Goal: Check status: Check status

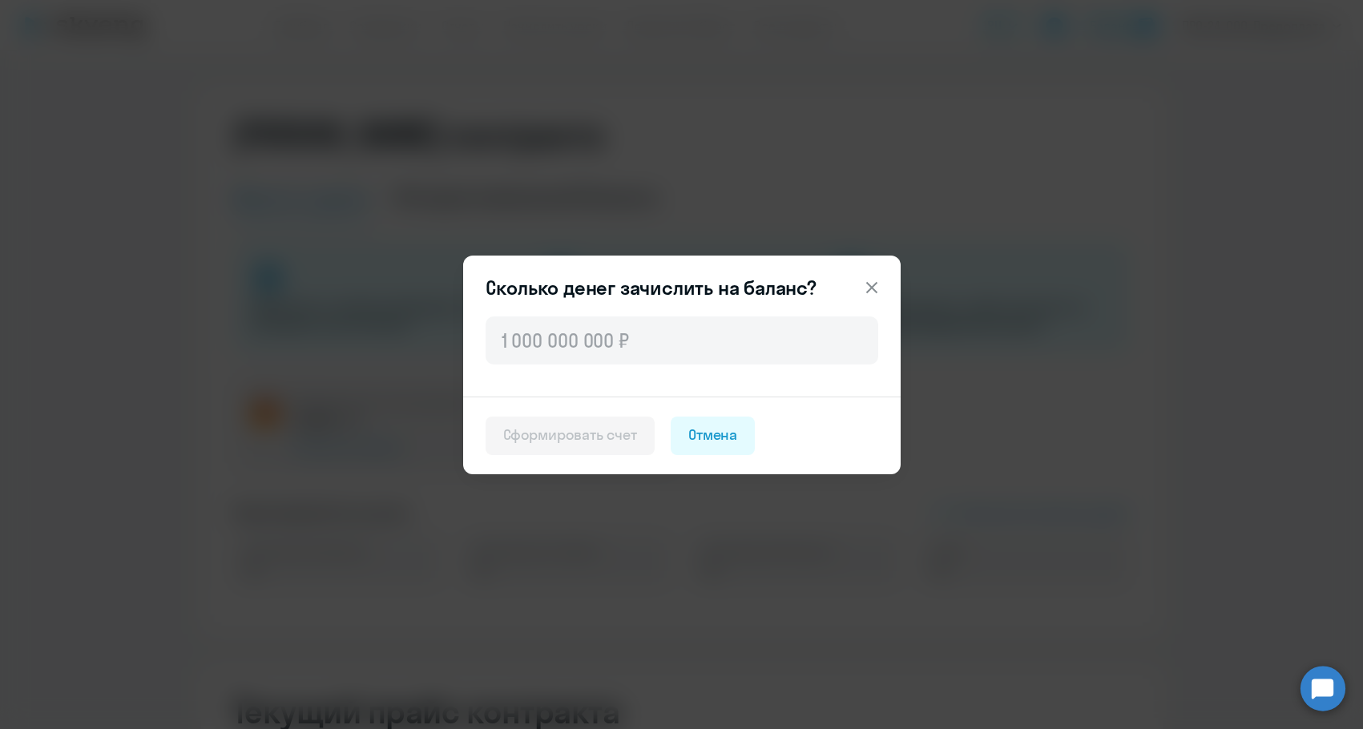
select select "english_adult_not_native_speaker"
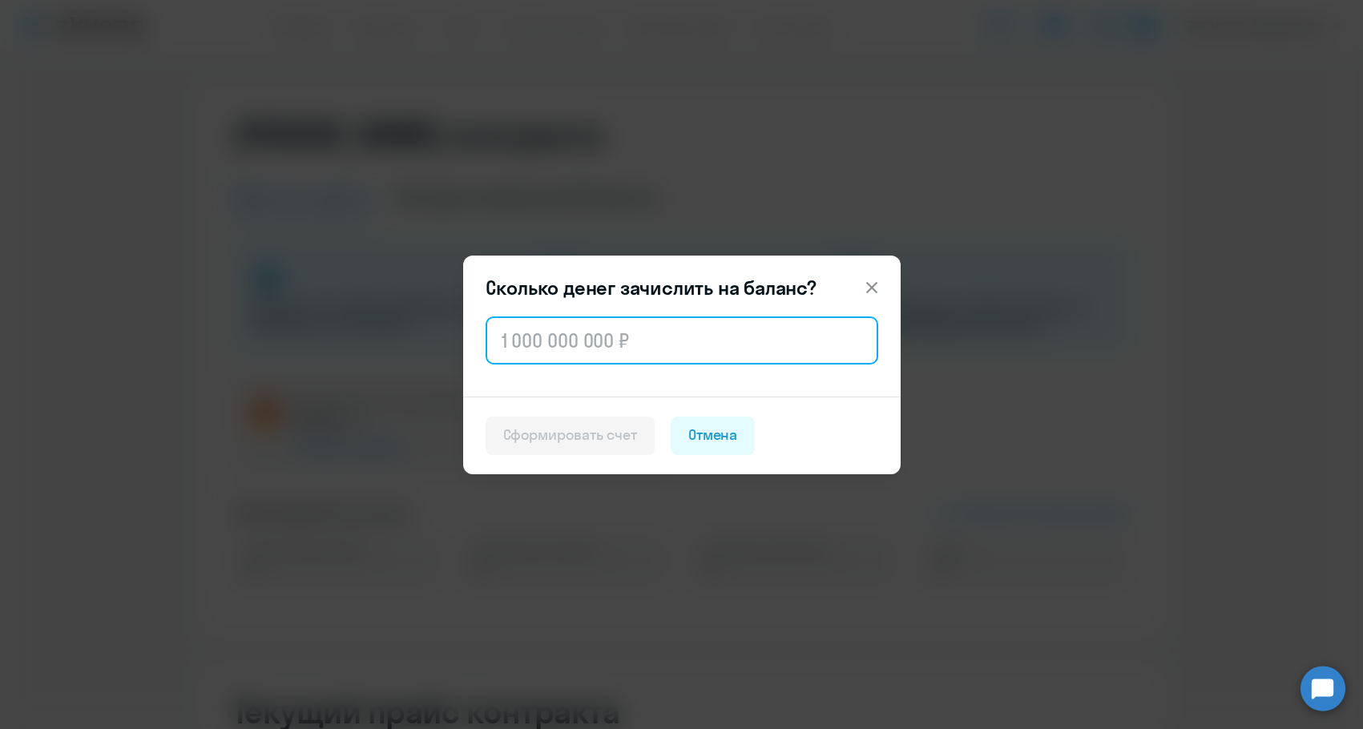
click at [532, 337] on input "text" at bounding box center [682, 340] width 393 height 48
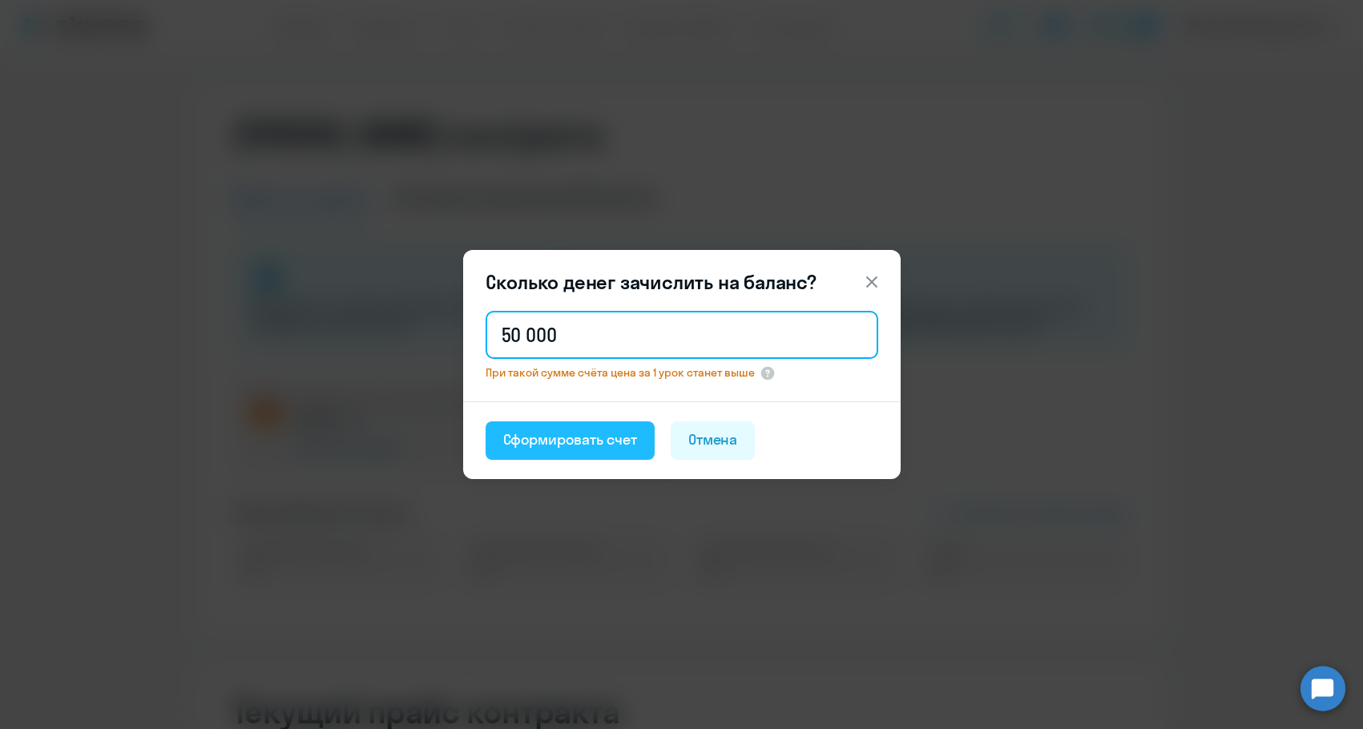
type input "50 000"
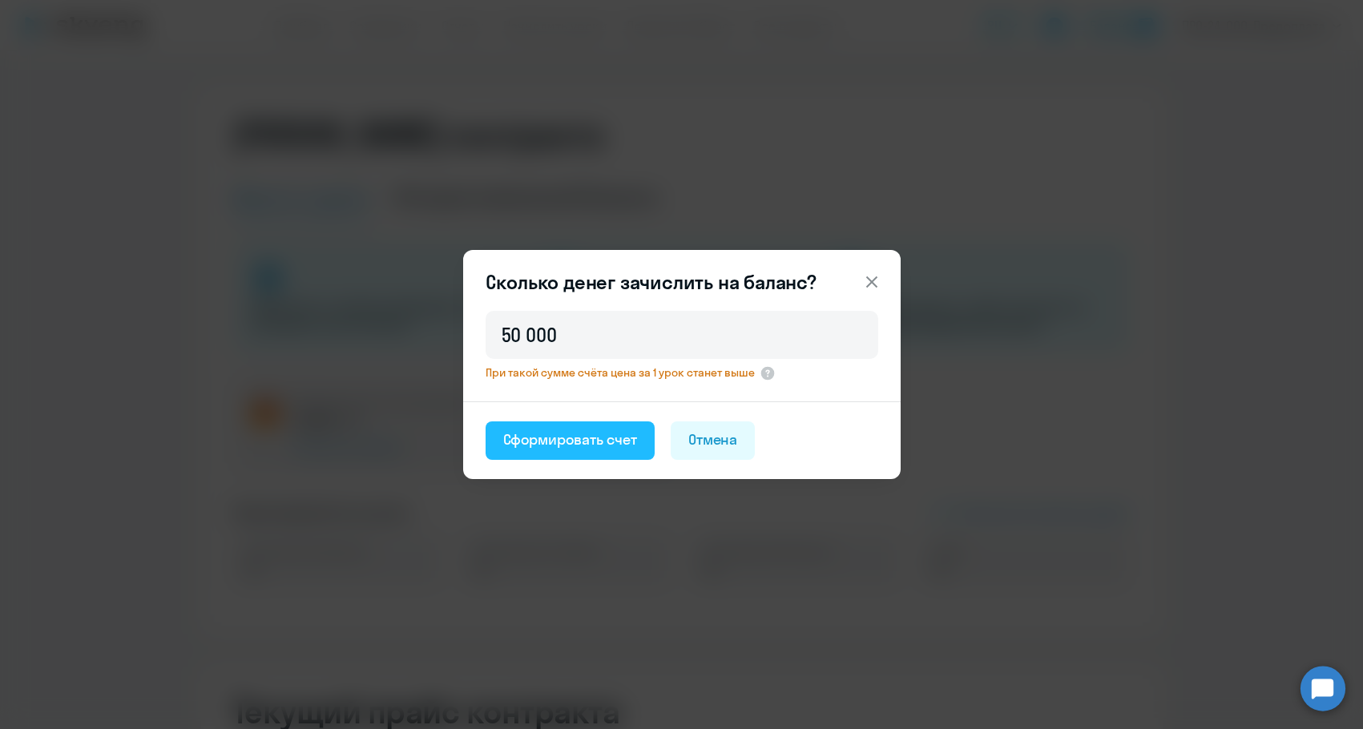
click at [533, 436] on div "Сформировать счет" at bounding box center [570, 439] width 134 height 21
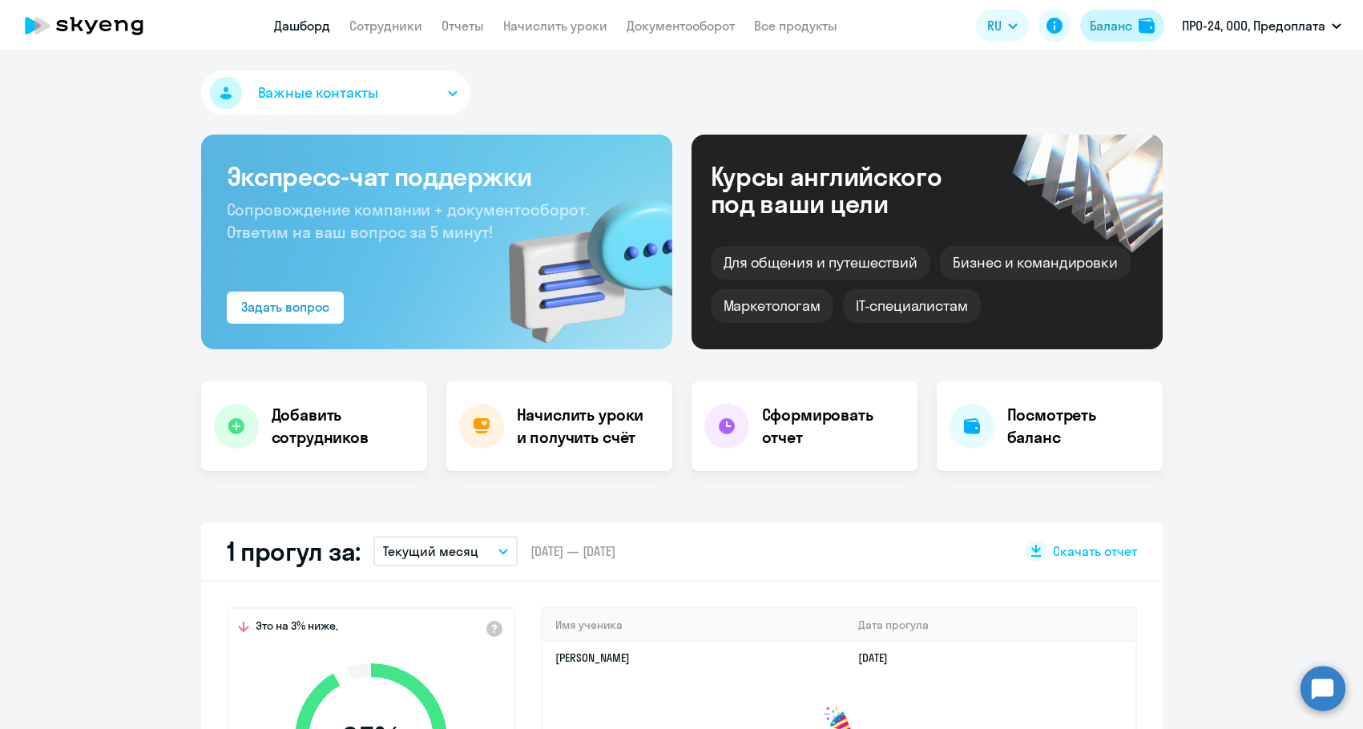
click at [1092, 23] on div "Баланс" at bounding box center [1111, 25] width 42 height 19
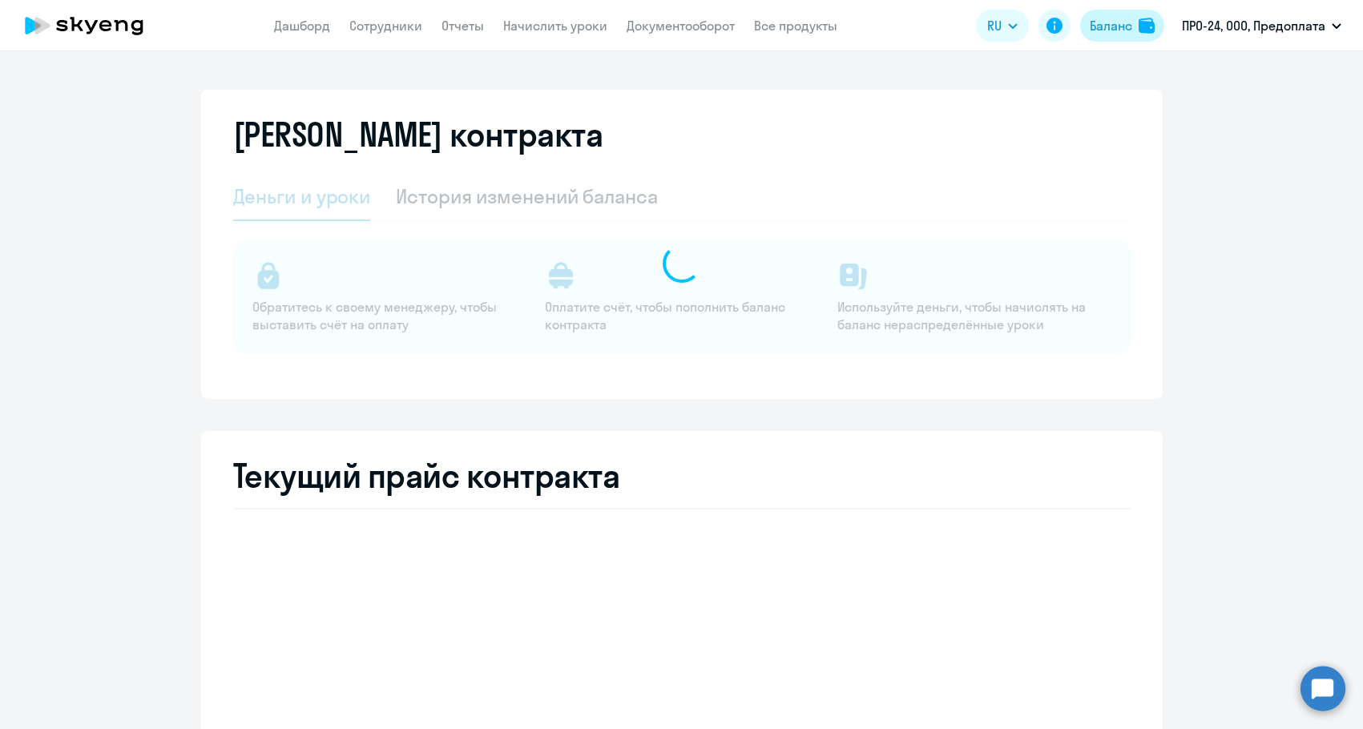
select select "english_adult_not_native_speaker"
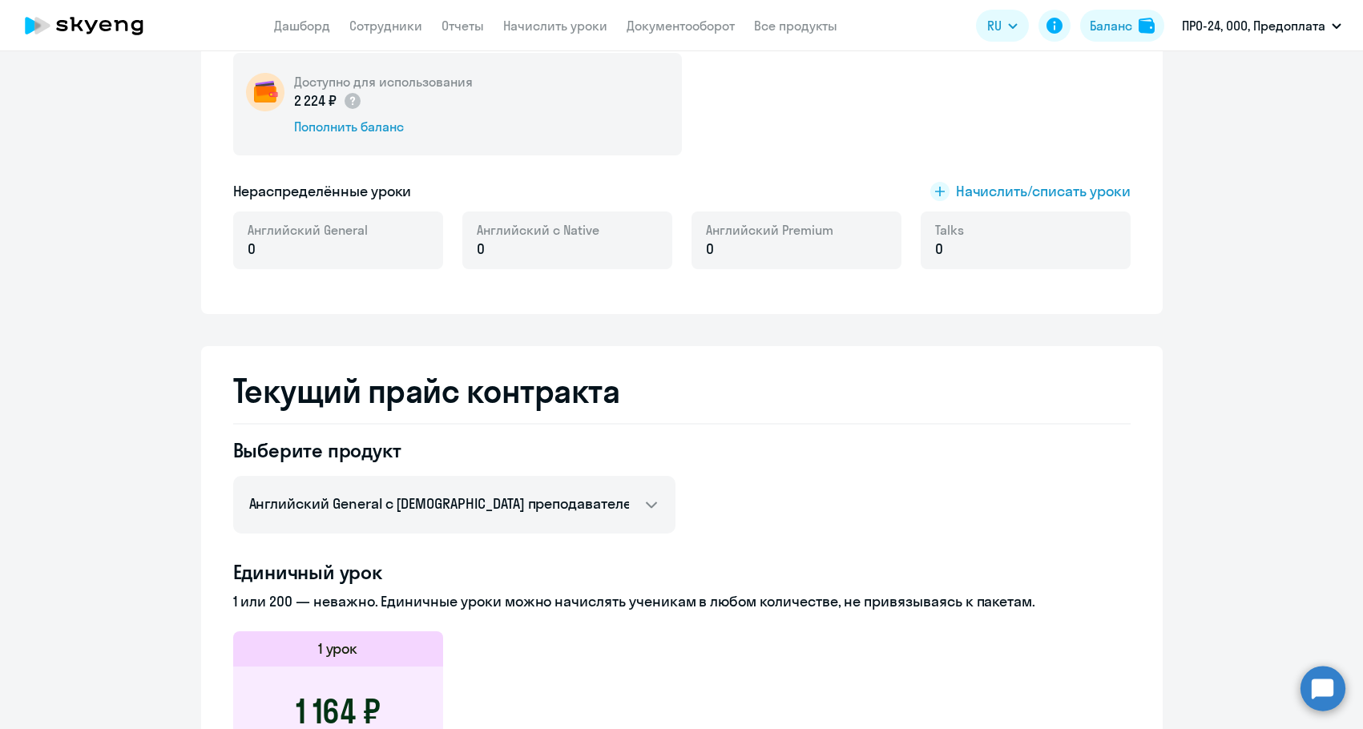
scroll to position [160, 0]
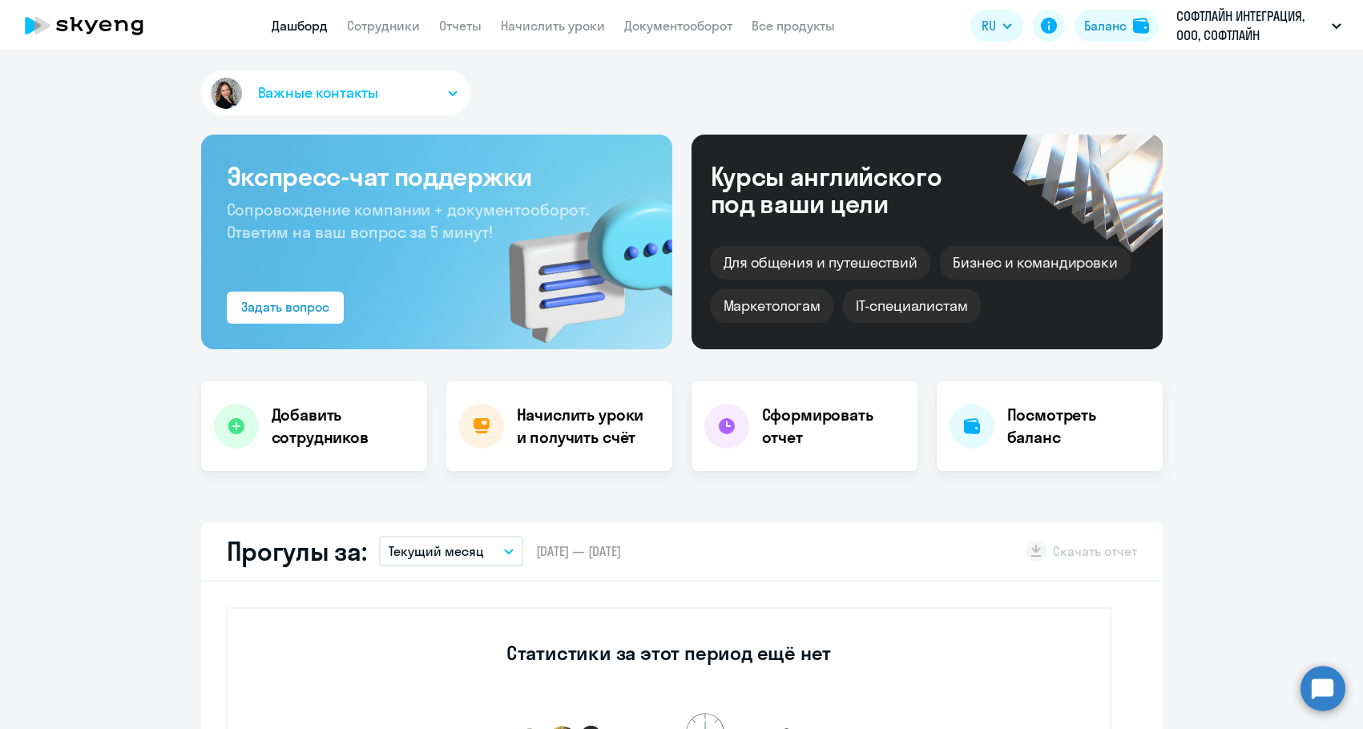
select select "30"
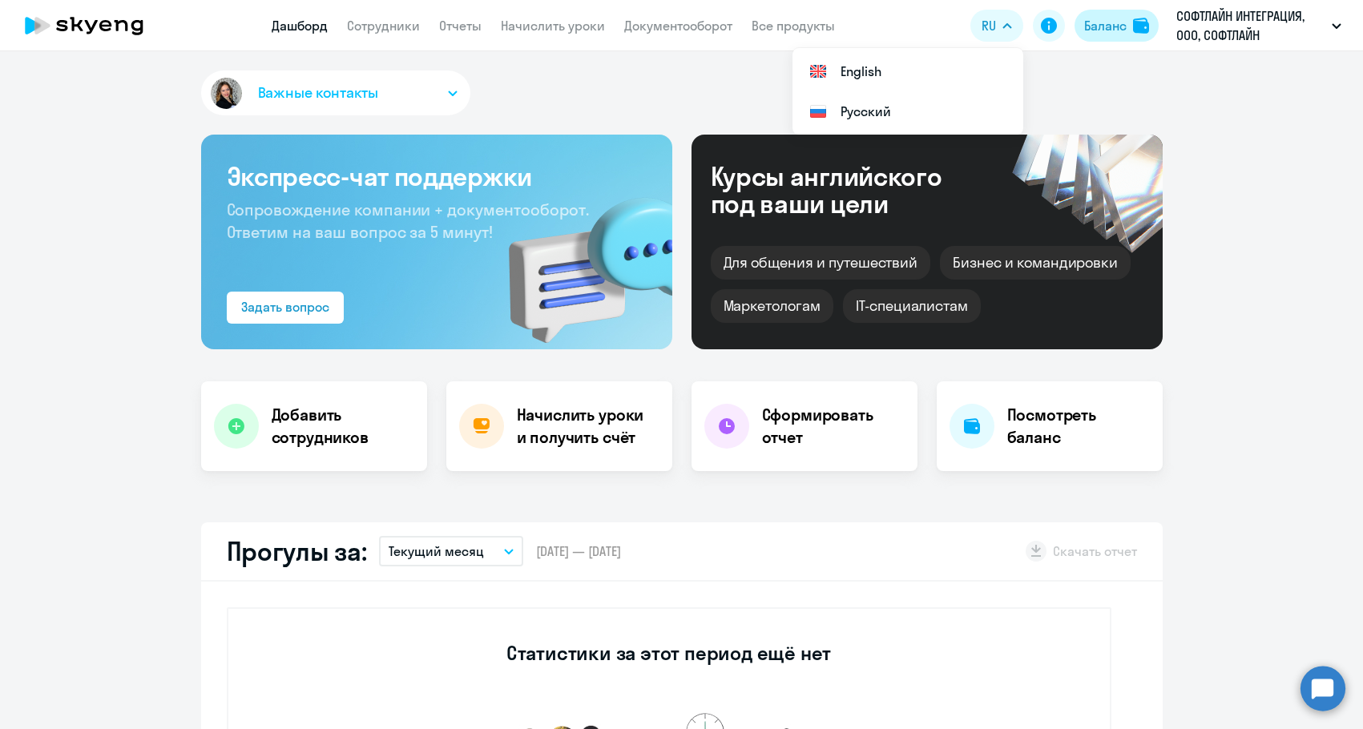
click at [1093, 20] on div "Баланс" at bounding box center [1105, 25] width 42 height 19
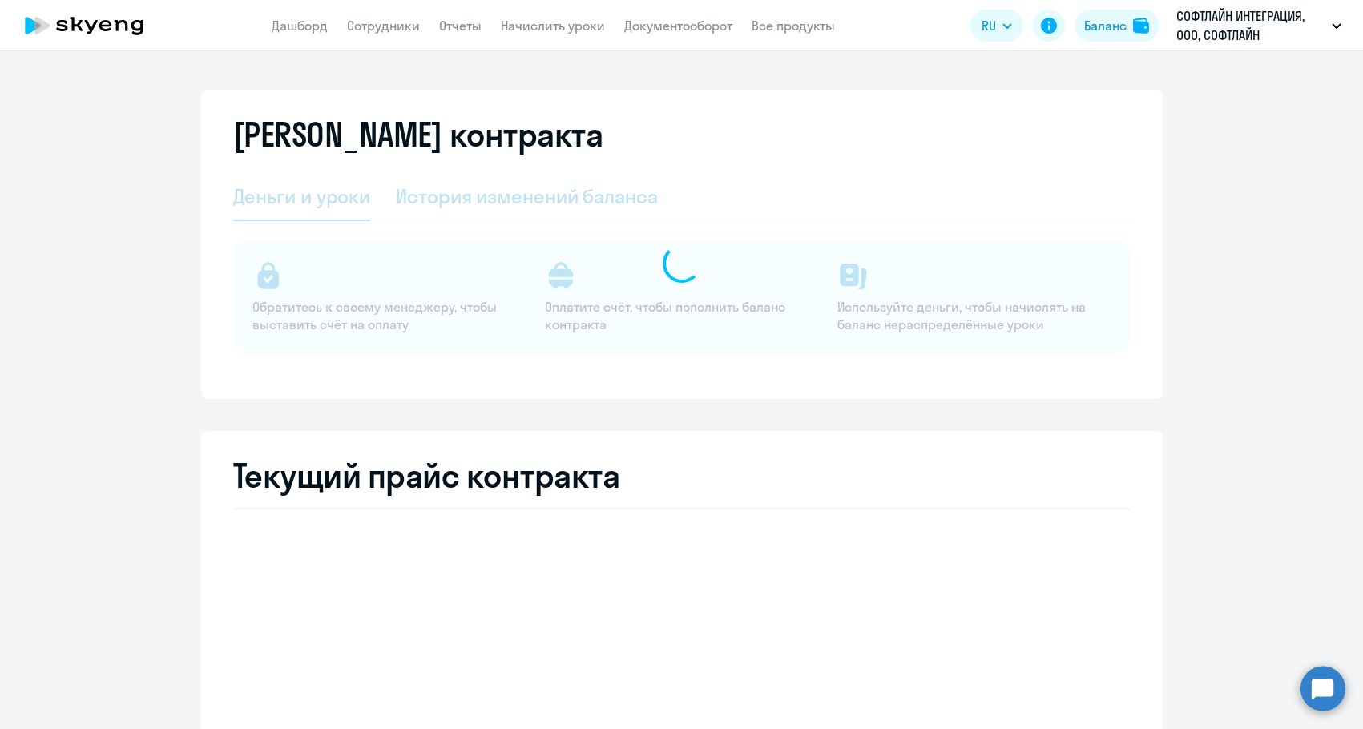
select select "english_adult_not_native_speaker"
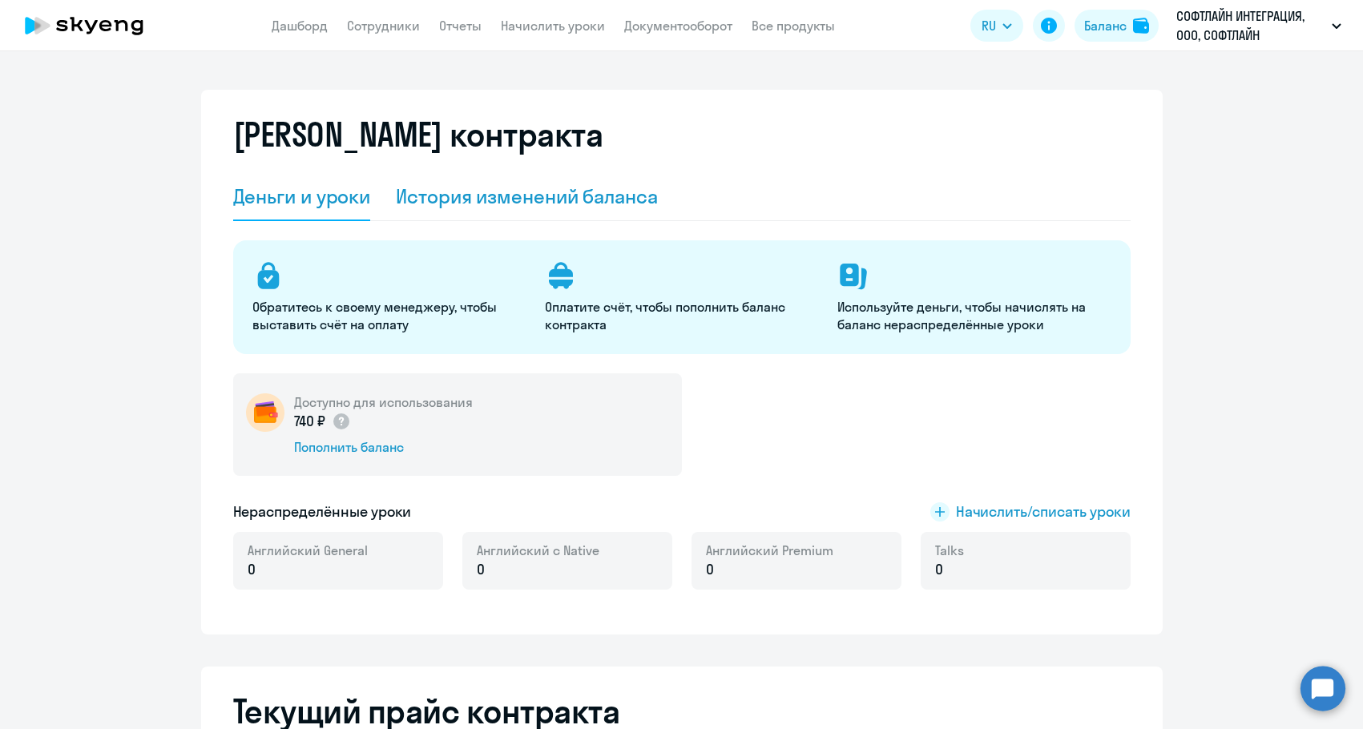
click at [550, 200] on div "История изменений баланса" at bounding box center [527, 196] width 262 height 26
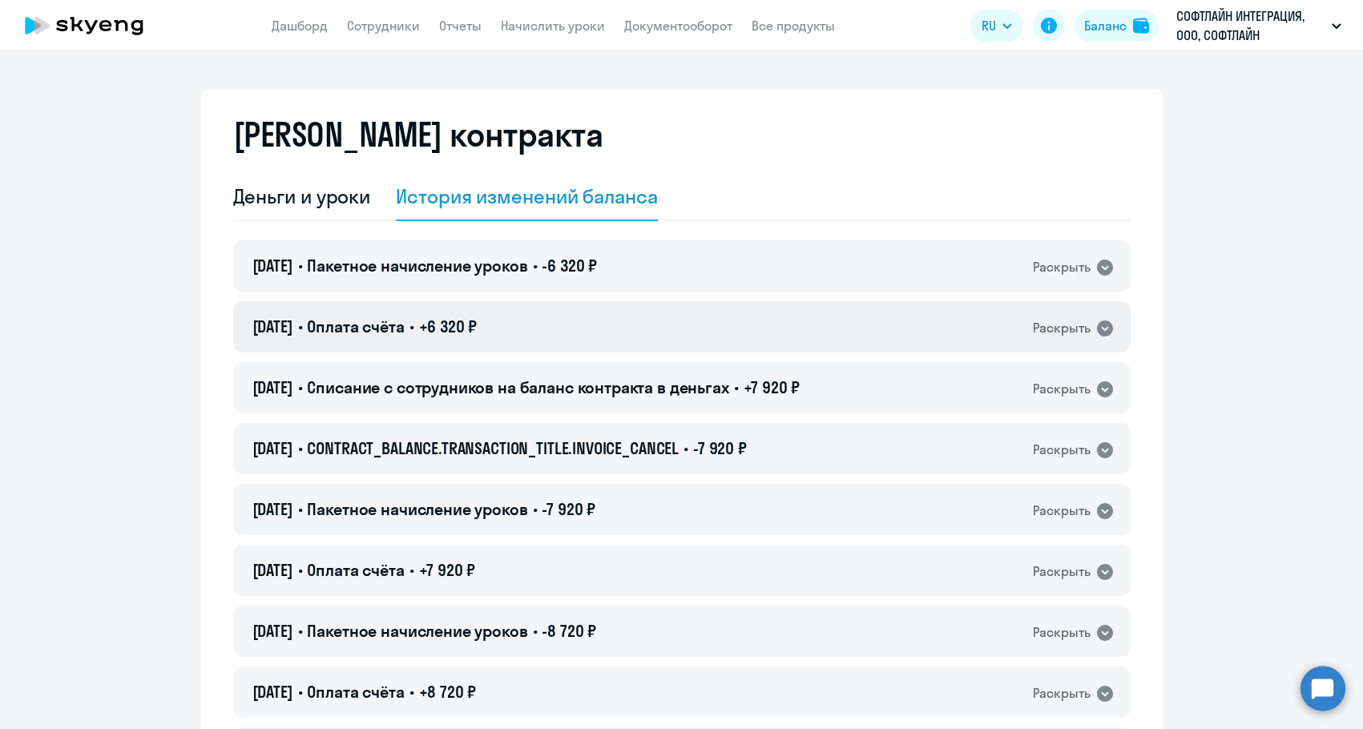
click at [542, 329] on div "09.09.2025 • Оплата счёта • +6 320 ₽ Раскрыть" at bounding box center [681, 326] width 897 height 51
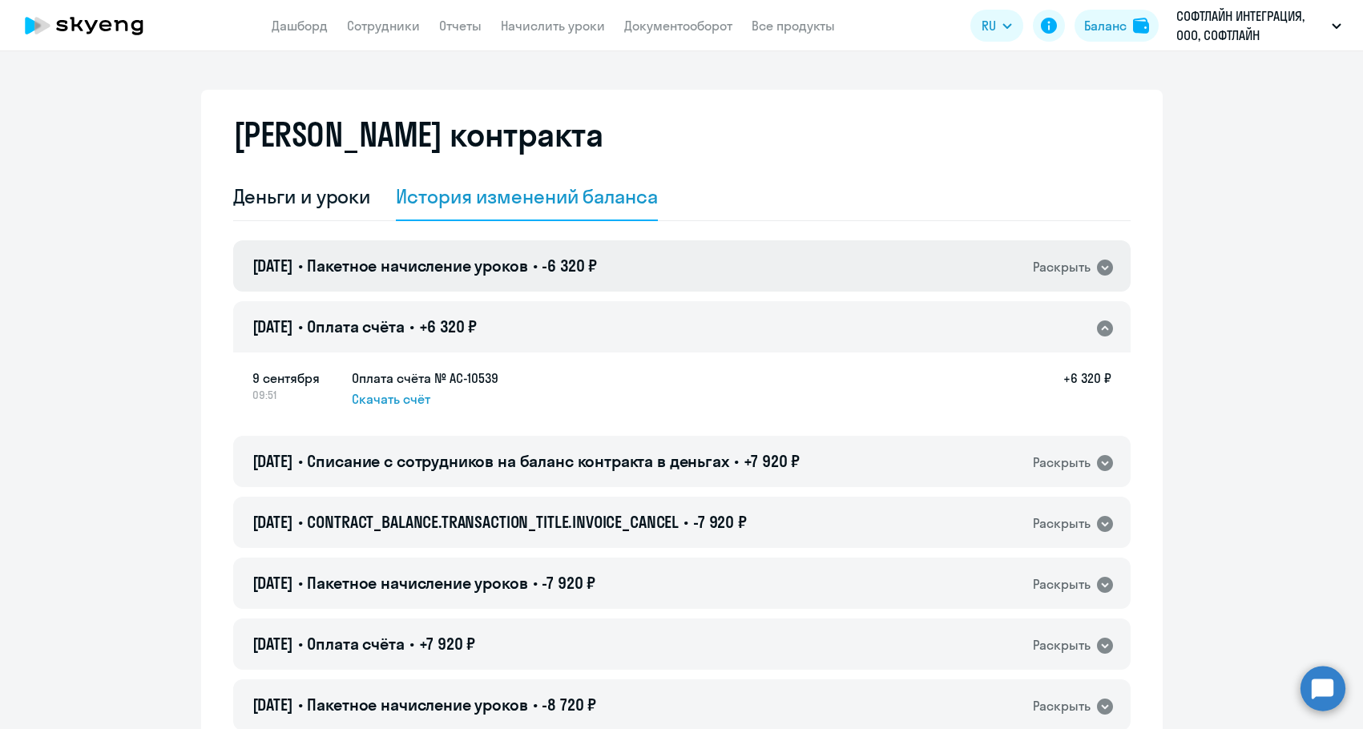
click at [527, 270] on span "Пакетное начисление уроков" at bounding box center [417, 266] width 220 height 20
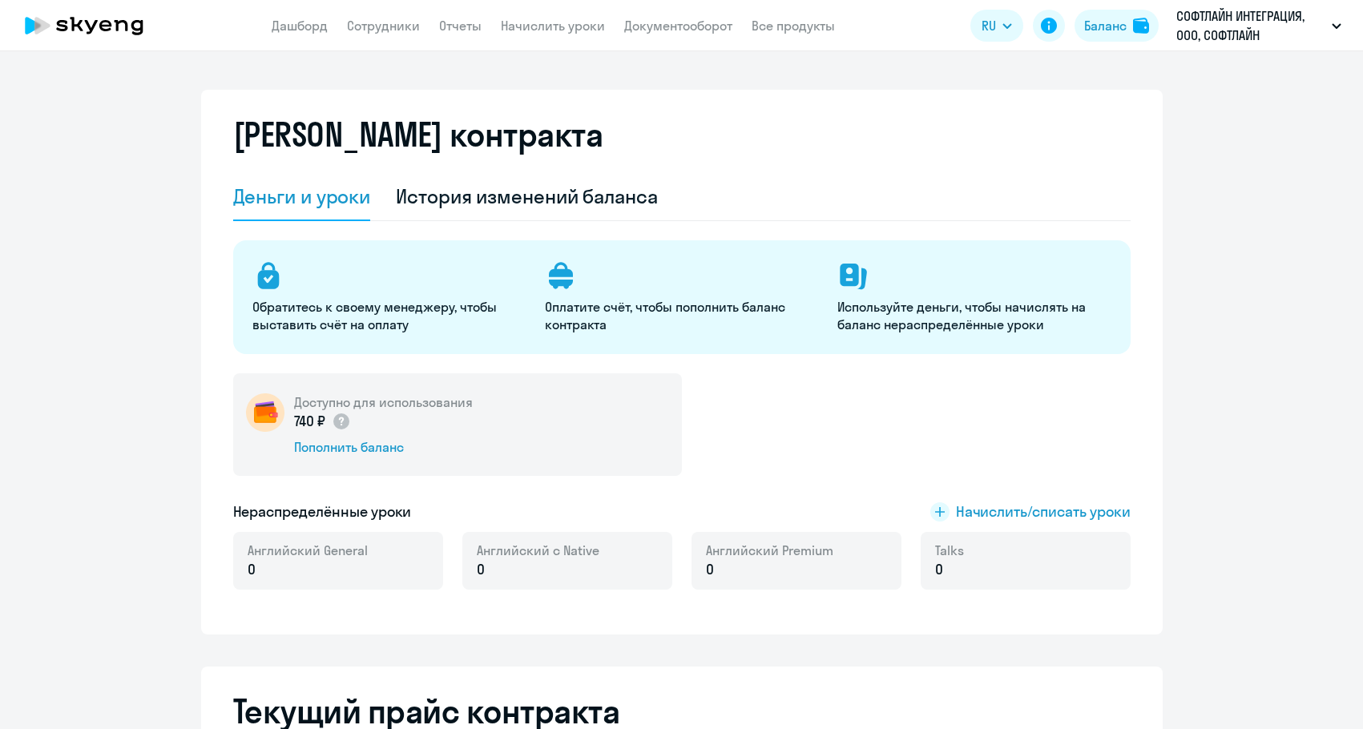
select select "english_adult_not_native_speaker"
click at [645, 208] on div "История изменений баланса" at bounding box center [527, 196] width 262 height 26
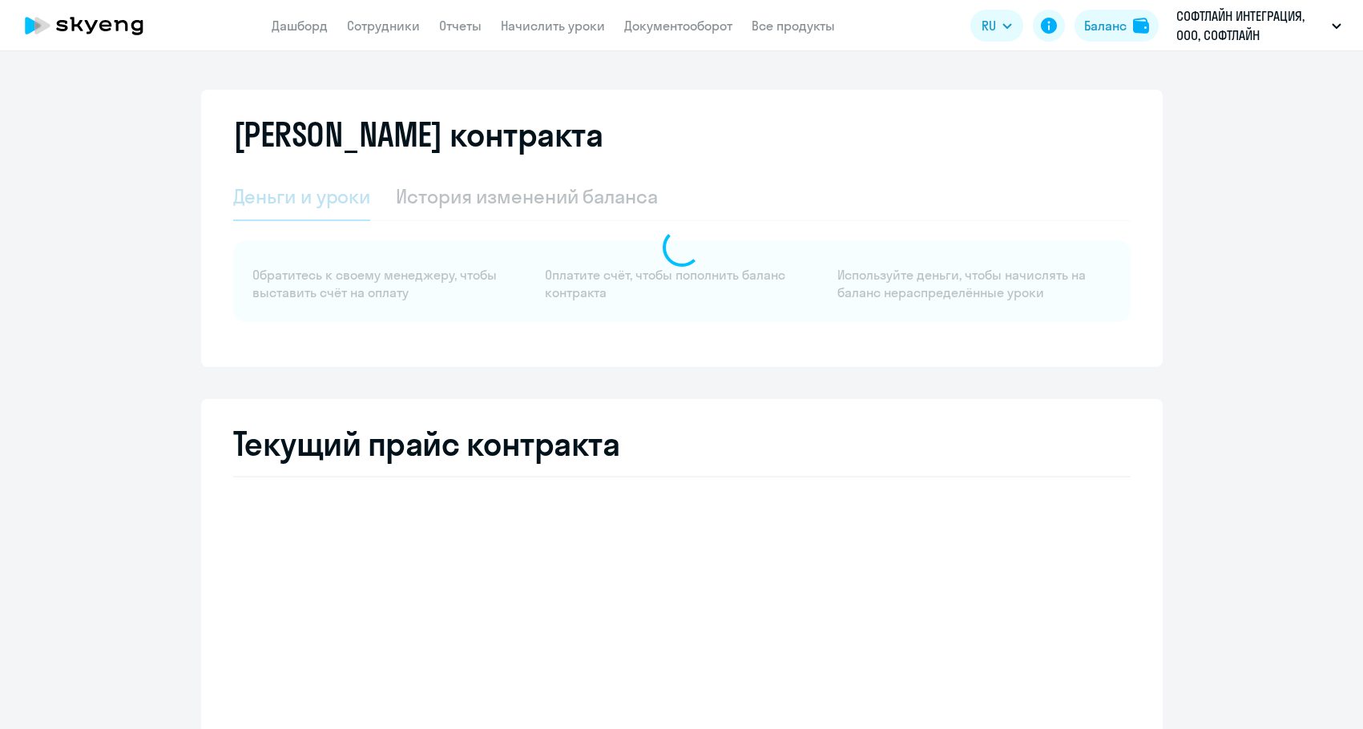
select select "english_adult_not_native_speaker"
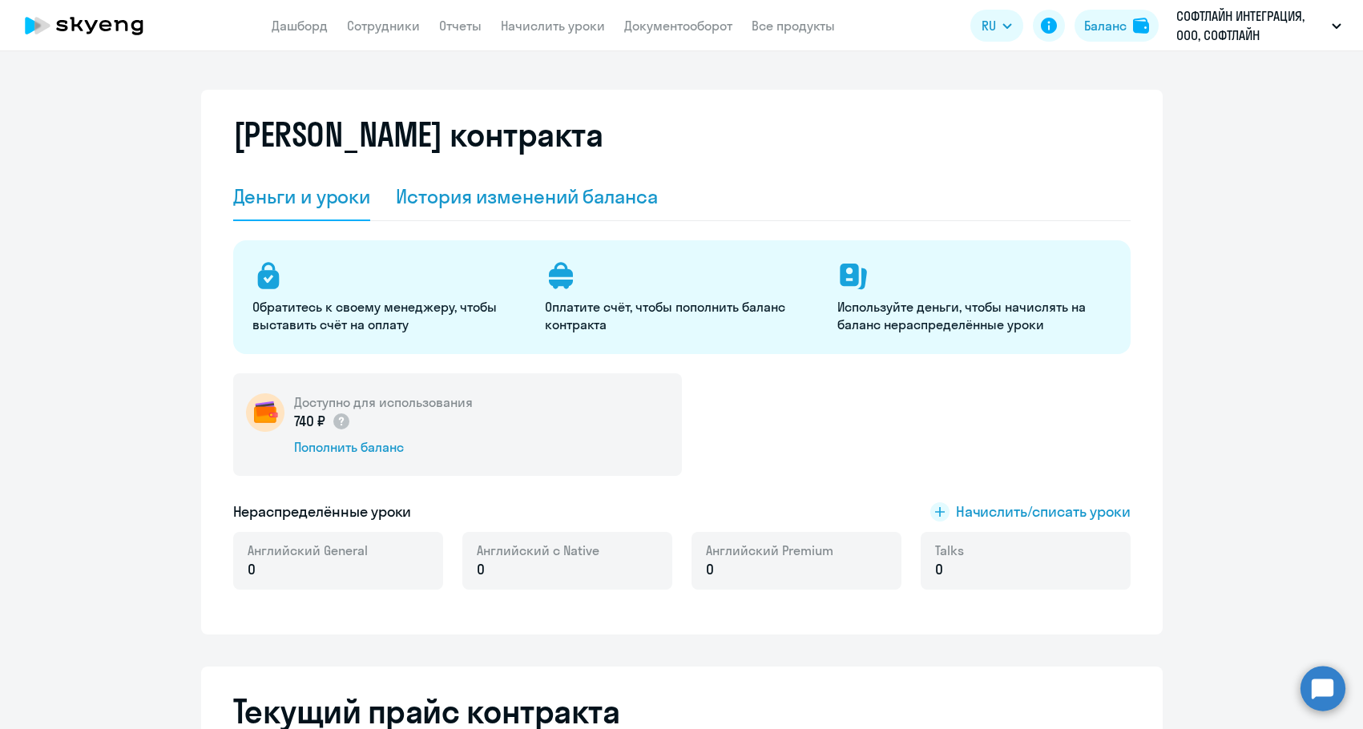
click at [589, 192] on div "История изменений баланса" at bounding box center [527, 196] width 262 height 26
